Goal: Transaction & Acquisition: Download file/media

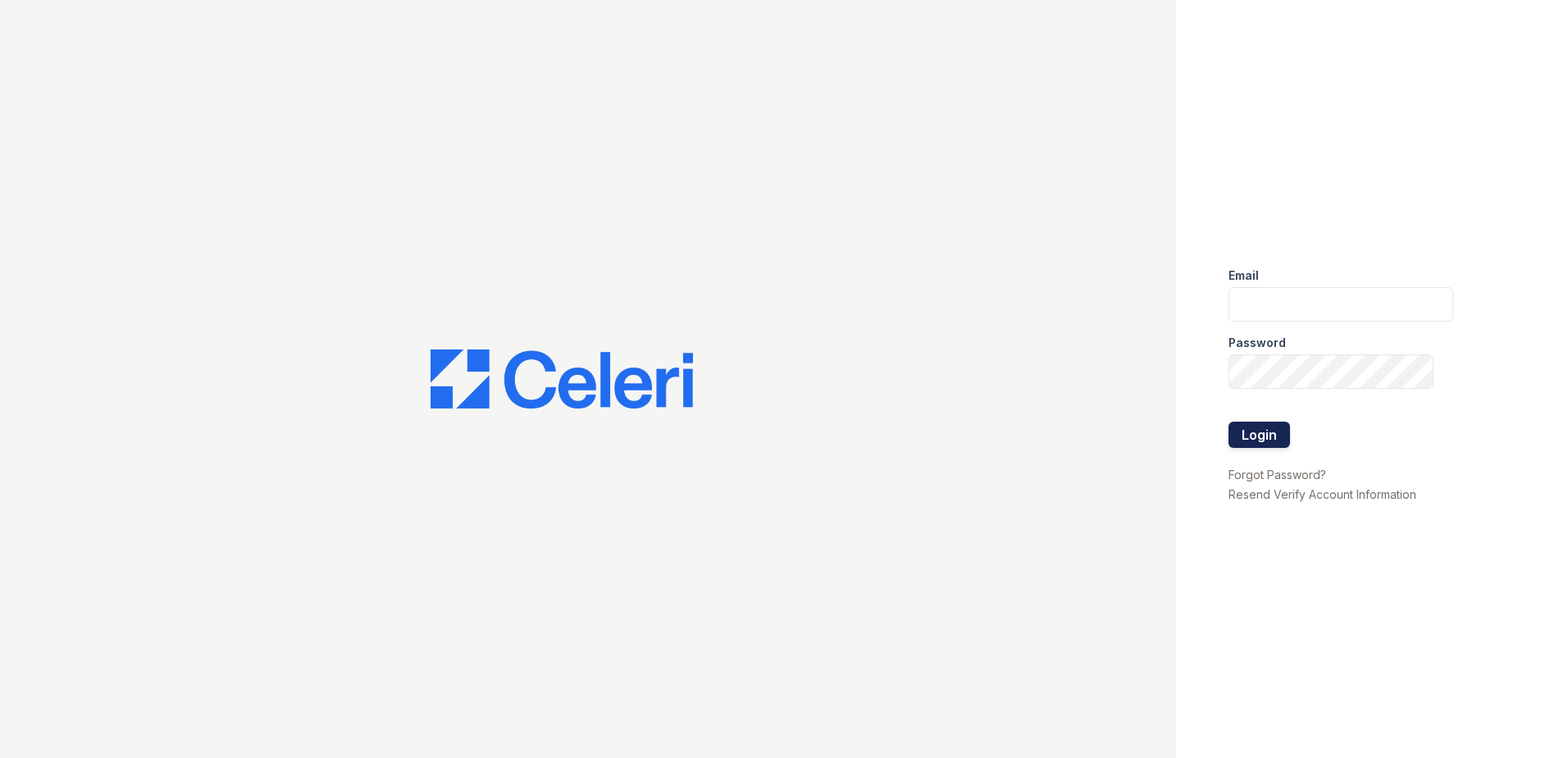
type input "tlambouths@trinity-pm.com"
click at [1275, 428] on button "Login" at bounding box center [1259, 434] width 62 height 26
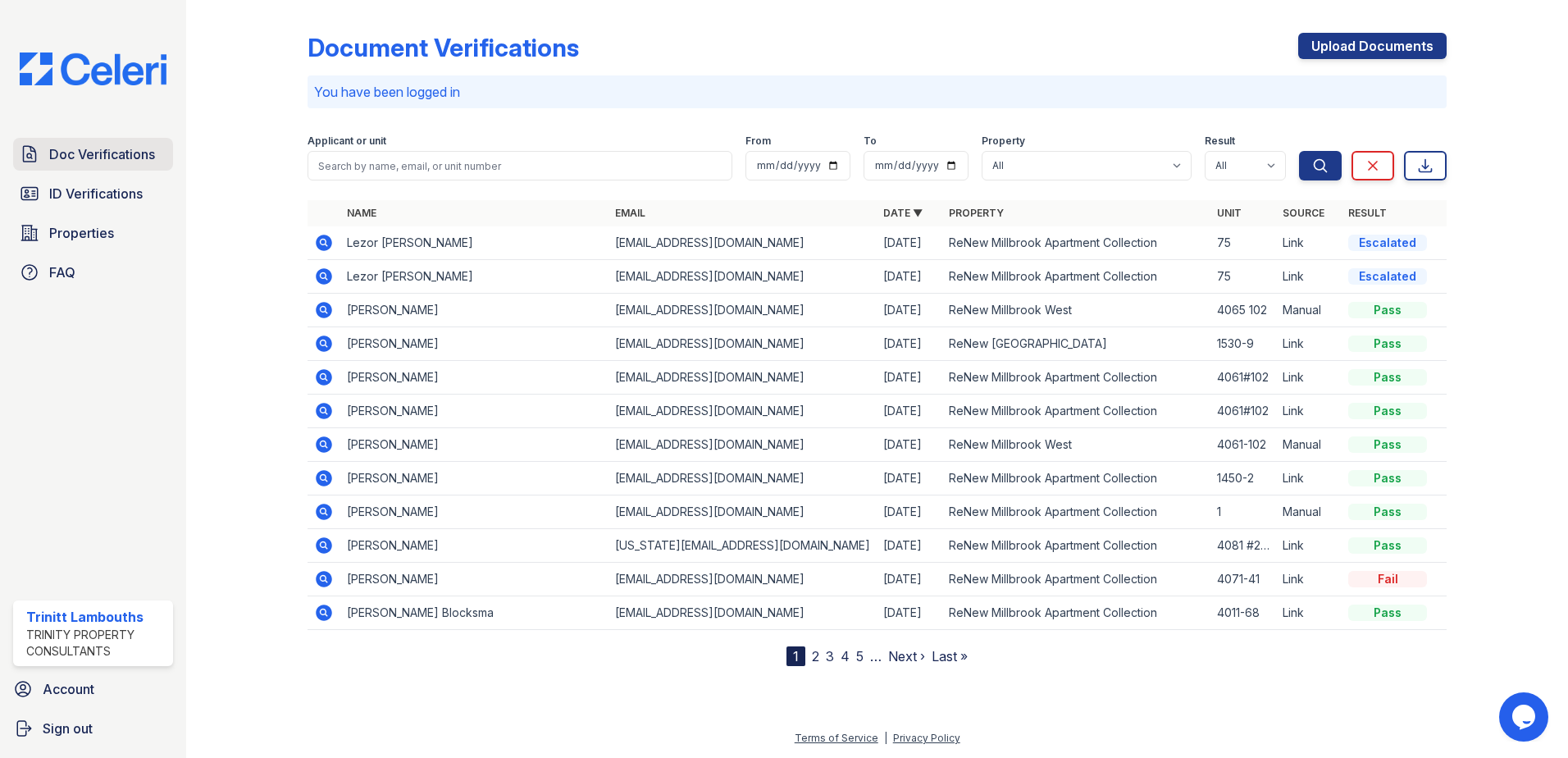
click at [100, 151] on span "Doc Verifications" at bounding box center [102, 154] width 106 height 20
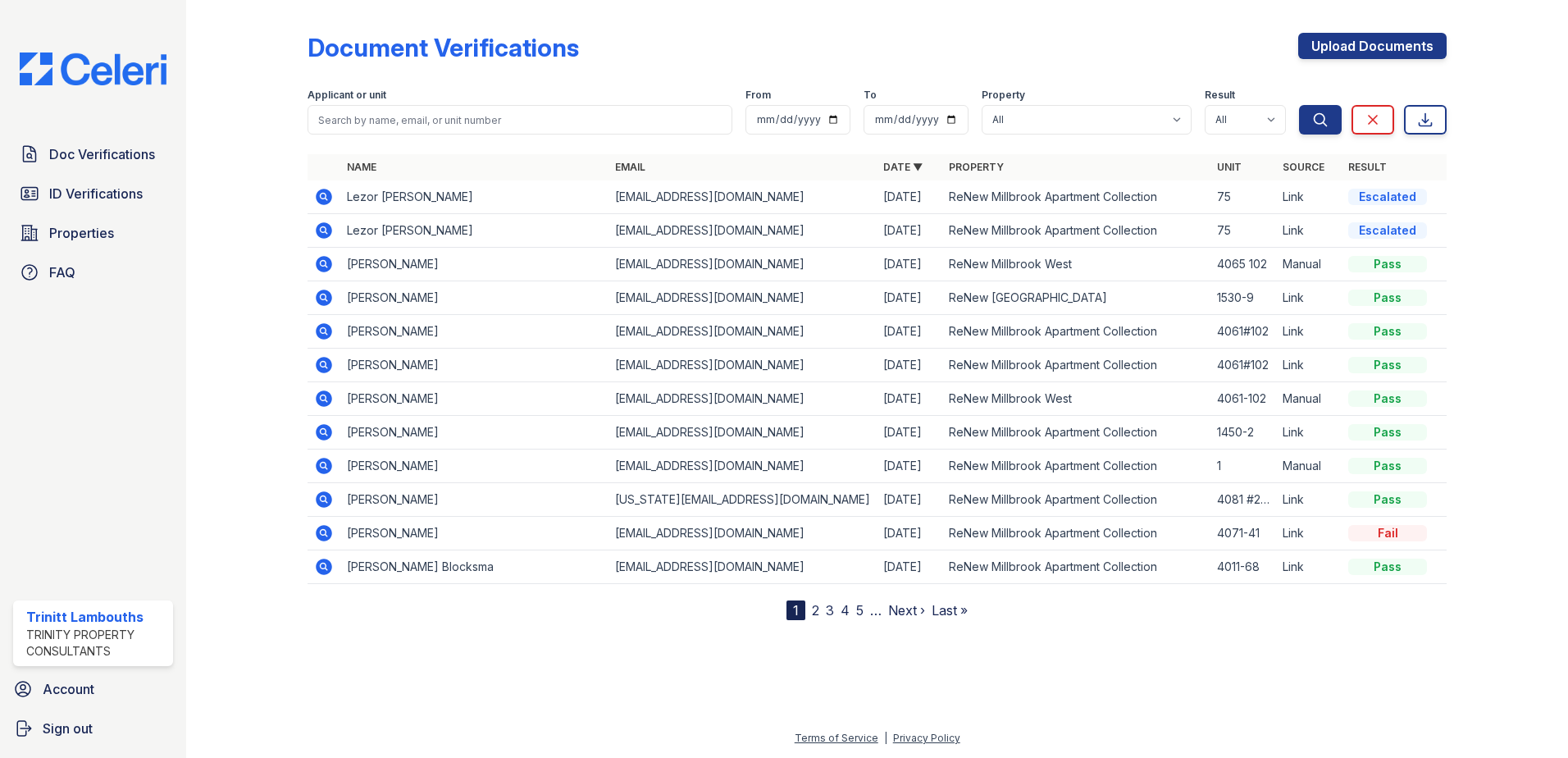
click at [319, 187] on icon at bounding box center [324, 197] width 20 height 20
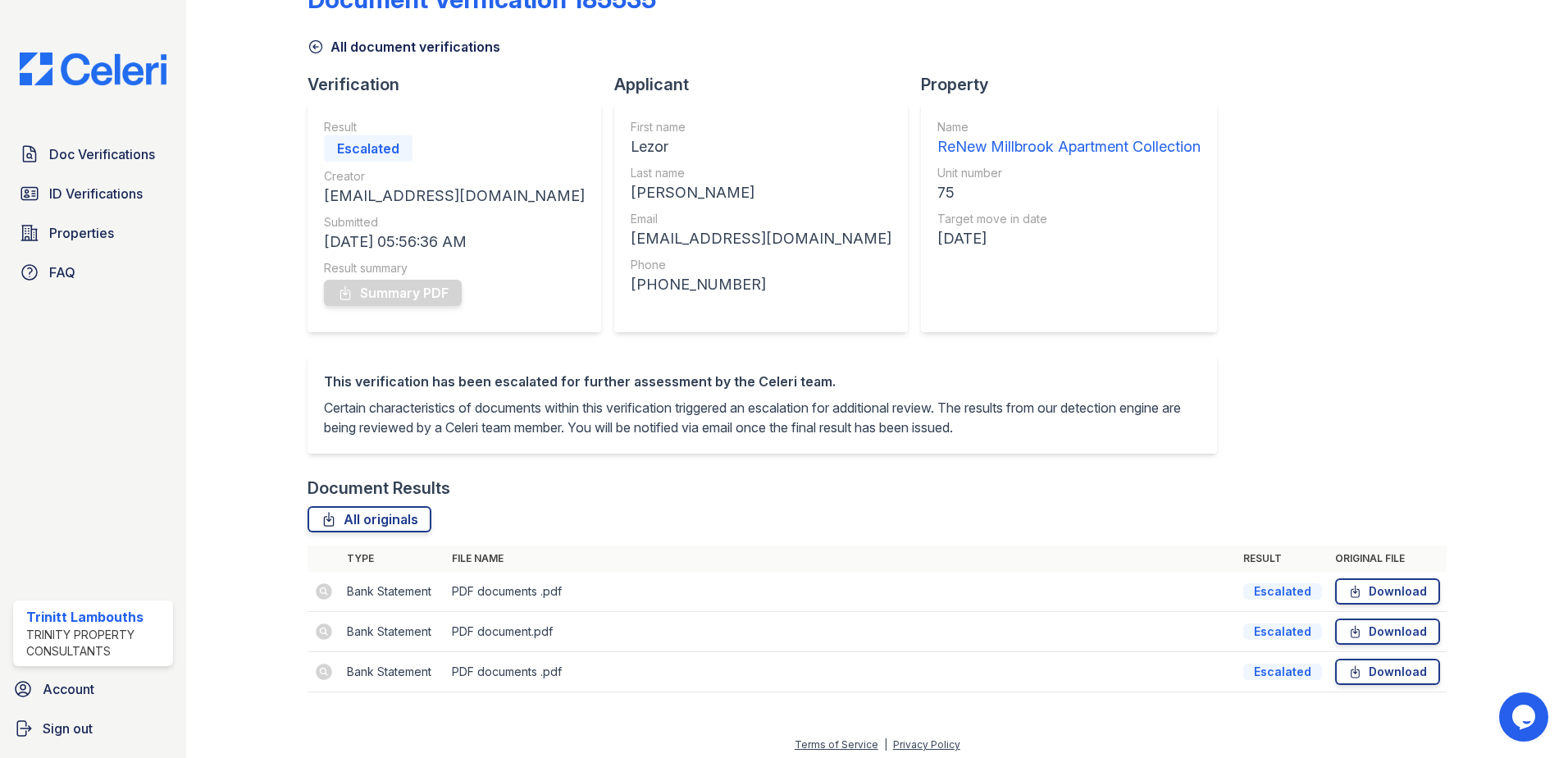
scroll to position [75, 0]
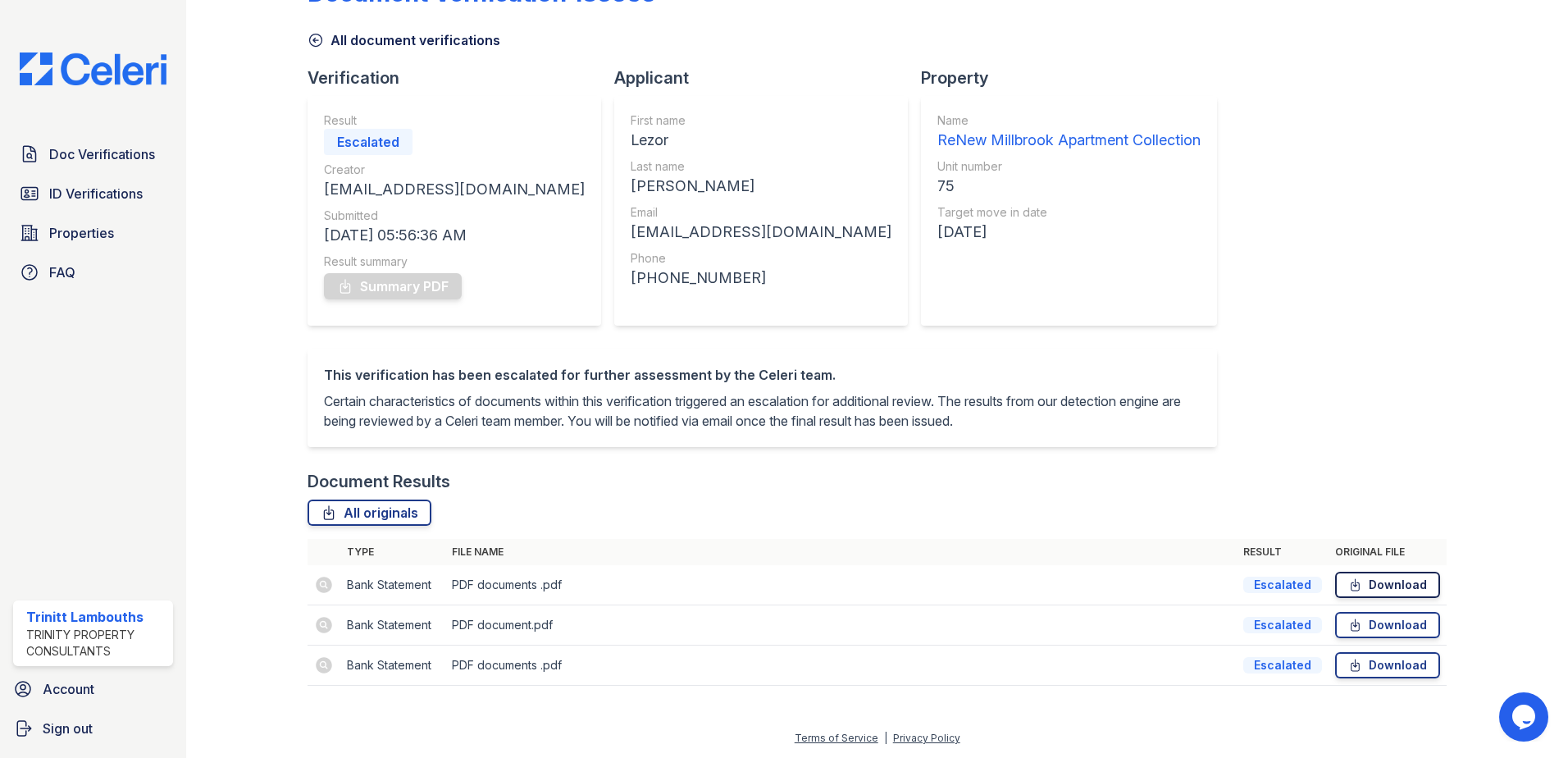
click at [1373, 589] on link "Download" at bounding box center [1387, 585] width 105 height 26
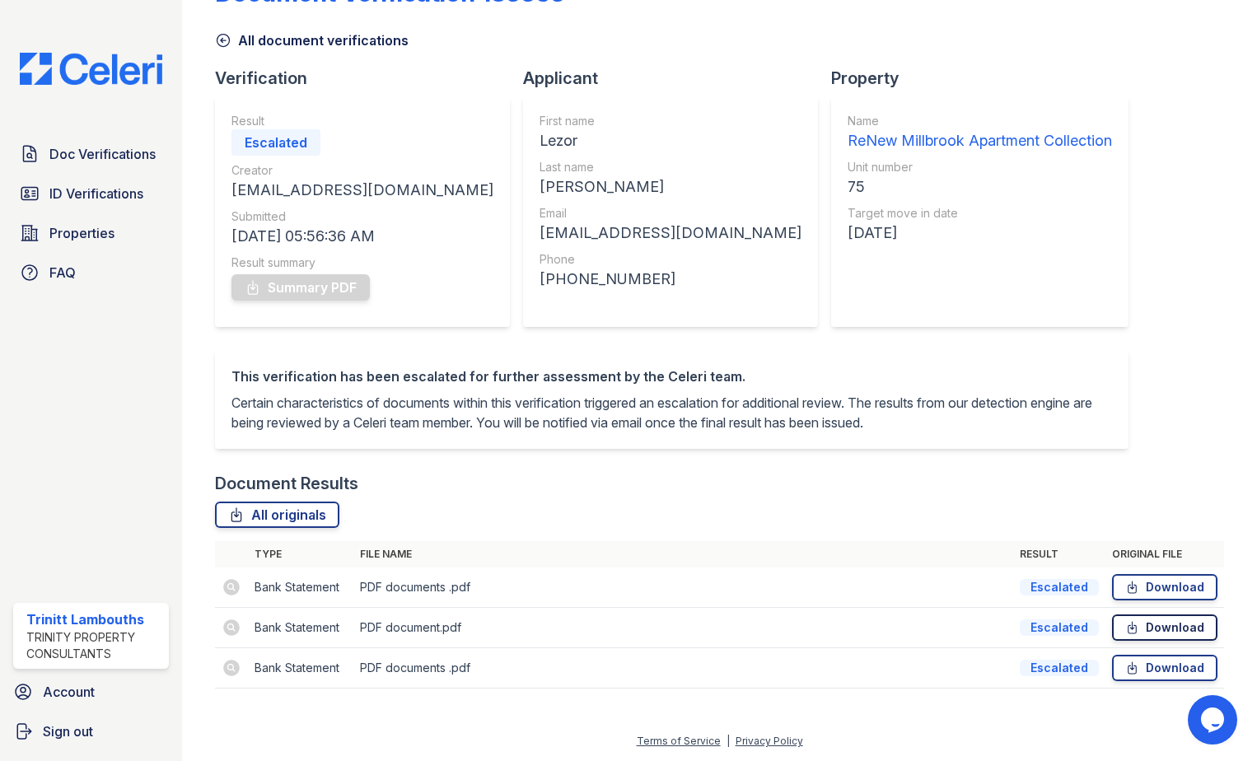
click at [1156, 628] on link "Download" at bounding box center [1164, 627] width 105 height 26
click at [1140, 660] on link "Download" at bounding box center [1164, 668] width 105 height 26
